Goal: Transaction & Acquisition: Purchase product/service

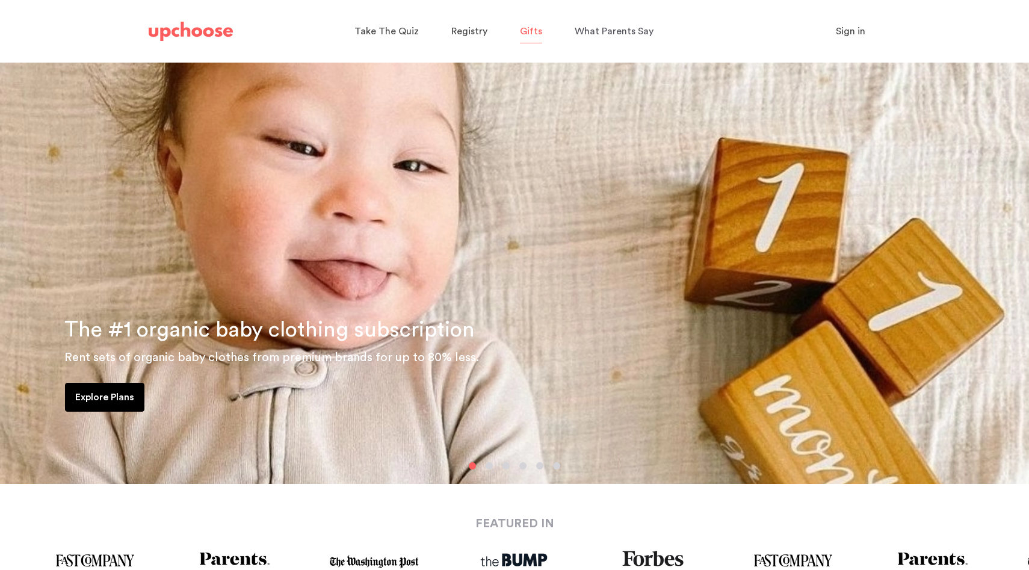
click at [536, 33] on span "Gifts" at bounding box center [531, 31] width 22 height 10
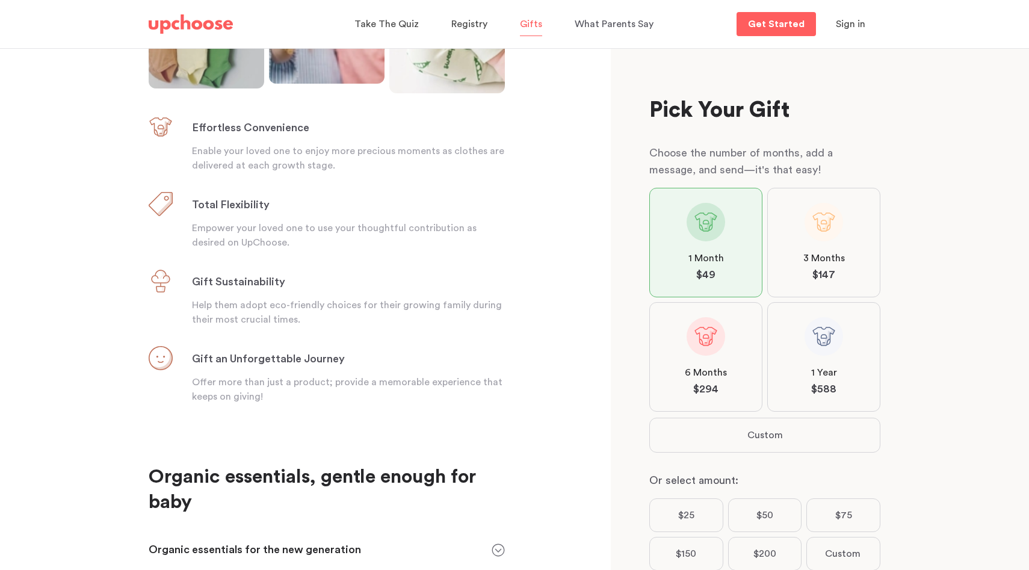
scroll to position [354, 0]
